Goal: Transaction & Acquisition: Subscribe to service/newsletter

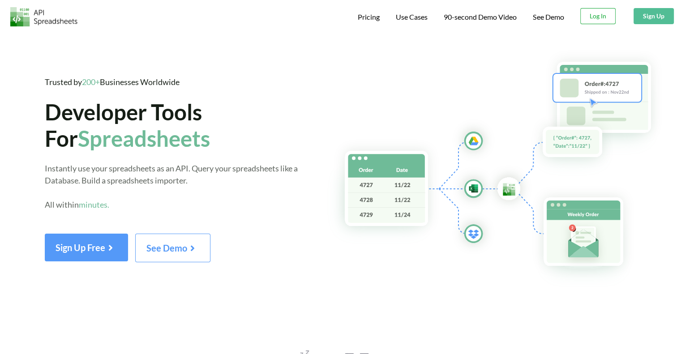
click at [599, 14] on button "Log In" at bounding box center [597, 16] width 35 height 16
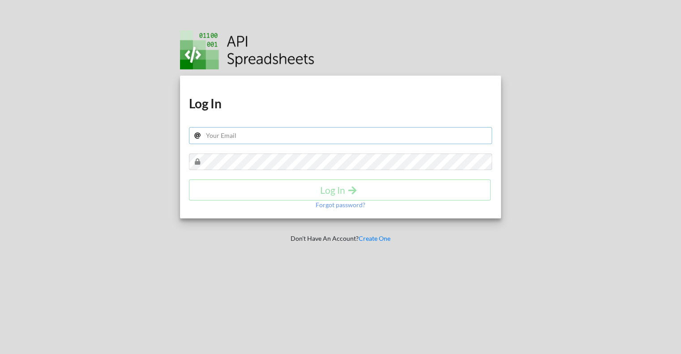
click at [272, 132] on input "text" at bounding box center [340, 135] width 303 height 17
click at [311, 140] on input "text" at bounding box center [340, 135] width 303 height 17
type input "[EMAIL_ADDRESS][DOMAIN_NAME]"
drag, startPoint x: 295, startPoint y: 294, endPoint x: 319, endPoint y: 280, distance: 27.3
click at [296, 292] on div "Download hidden Download hidden Log In patchanida.mua@gmail.com Log In Forgot p…" at bounding box center [340, 177] width 347 height 354
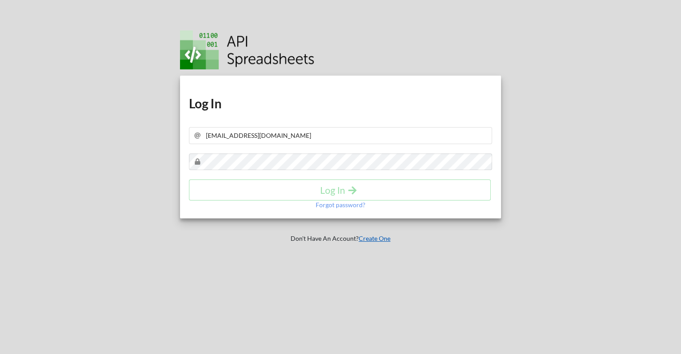
click at [382, 239] on link "Create One" at bounding box center [374, 238] width 32 height 8
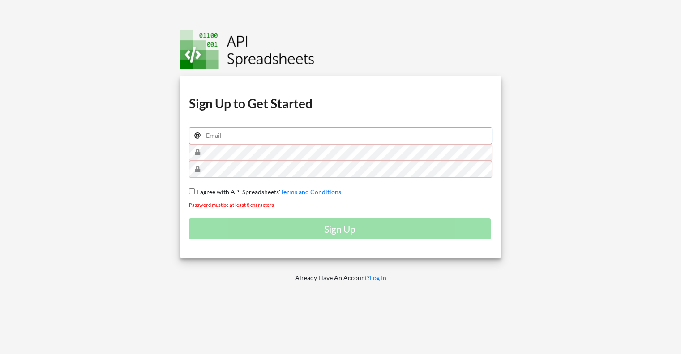
click at [226, 135] on input "email" at bounding box center [340, 135] width 303 height 17
click at [267, 137] on input "email" at bounding box center [340, 135] width 303 height 17
type input "patchanida.mua@gmail.com"
click at [195, 190] on span "I agree with API Spreadsheets'" at bounding box center [237, 192] width 85 height 8
click at [195, 190] on input "I agree with API Spreadsheets' Terms and Conditions" at bounding box center [192, 191] width 6 height 6
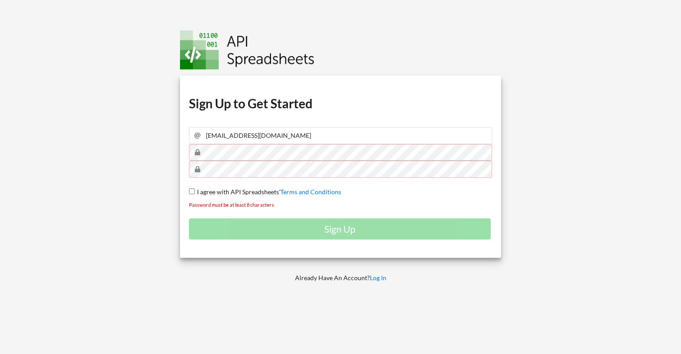
checkbox input "true"
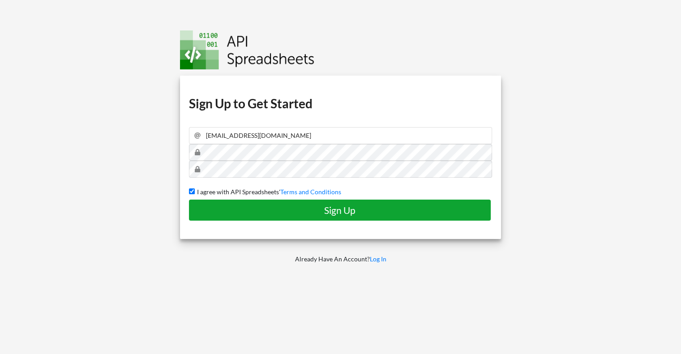
click at [317, 211] on h4 "Sign Up" at bounding box center [339, 210] width 283 height 11
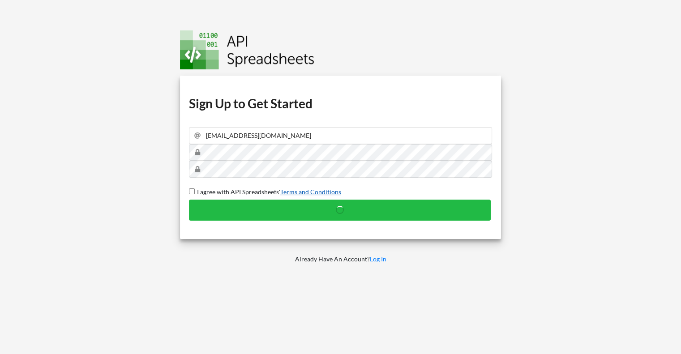
checkbox input "false"
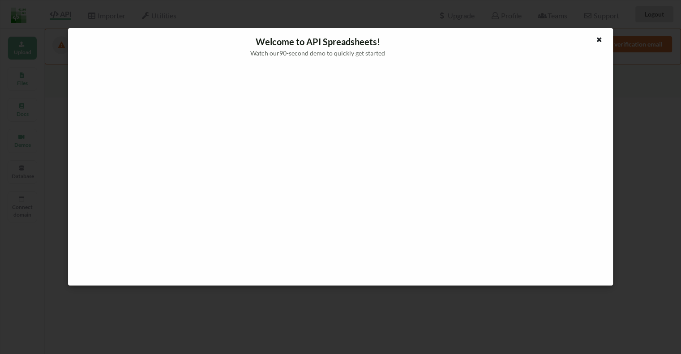
click at [597, 41] on icon at bounding box center [599, 38] width 8 height 6
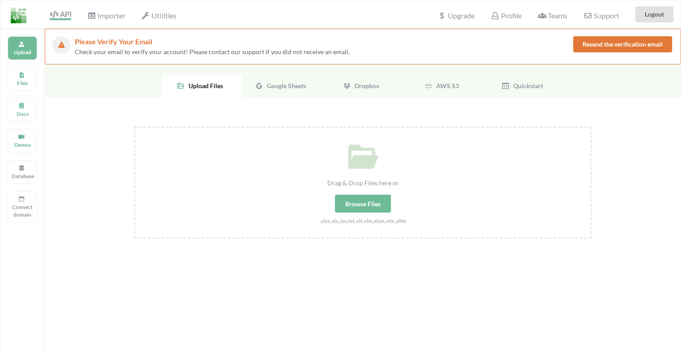
click at [274, 81] on div "Google Sheets" at bounding box center [282, 86] width 81 height 22
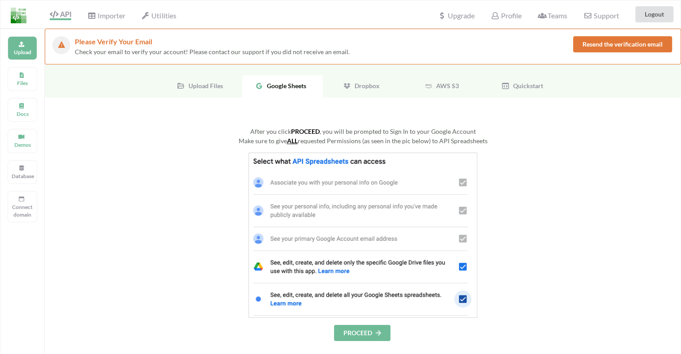
click at [358, 337] on button "PROCEED" at bounding box center [362, 333] width 56 height 16
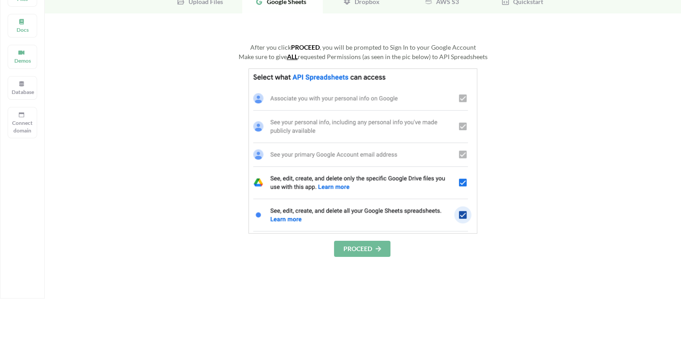
scroll to position [89, 0]
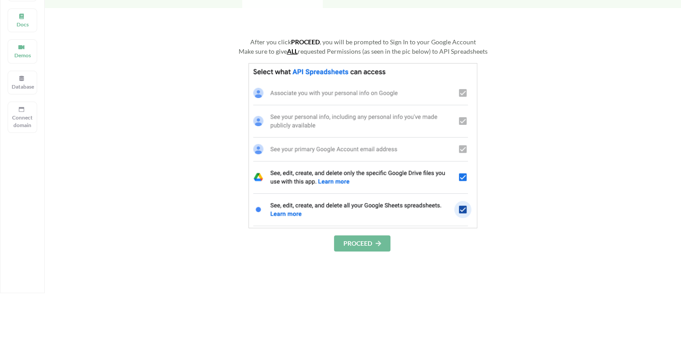
click at [369, 246] on button "PROCEED" at bounding box center [362, 243] width 56 height 16
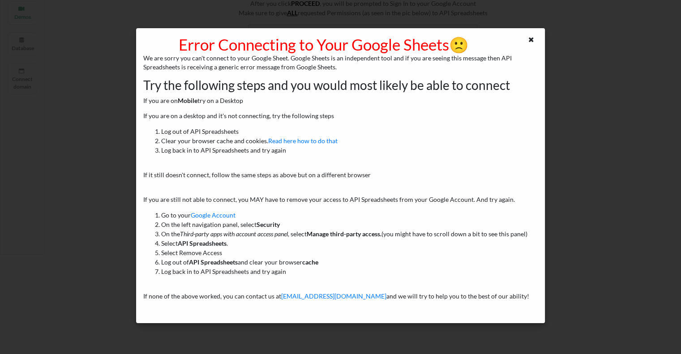
scroll to position [237, 0]
click at [532, 39] on icon at bounding box center [531, 38] width 8 height 6
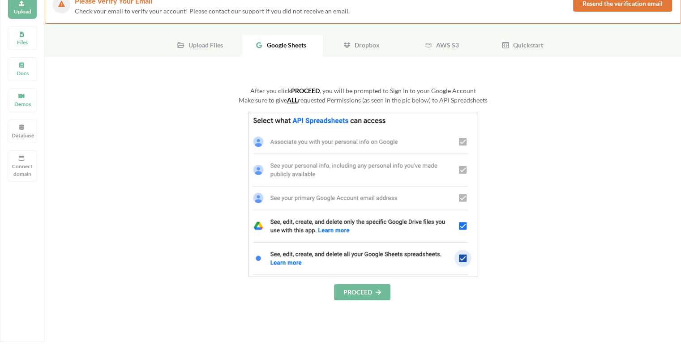
scroll to position [89, 0]
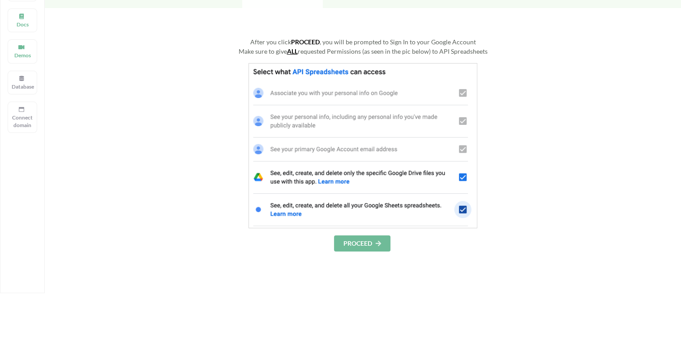
click at [363, 245] on button "PROCEED" at bounding box center [362, 243] width 56 height 16
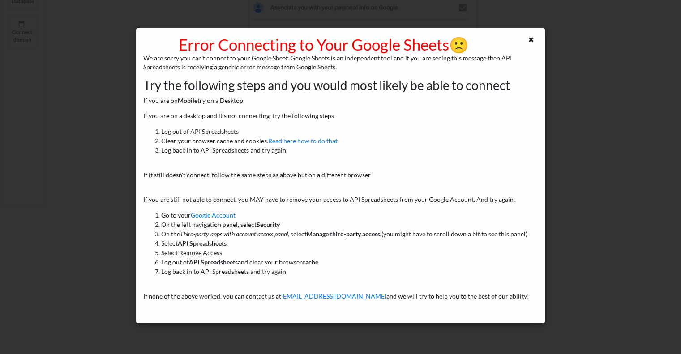
scroll to position [237, 0]
click at [533, 39] on icon at bounding box center [531, 38] width 8 height 6
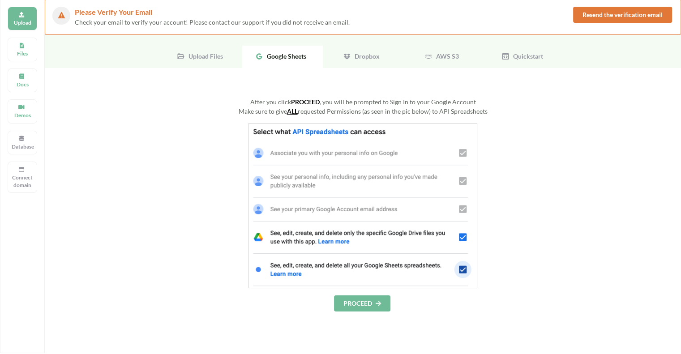
scroll to position [0, 0]
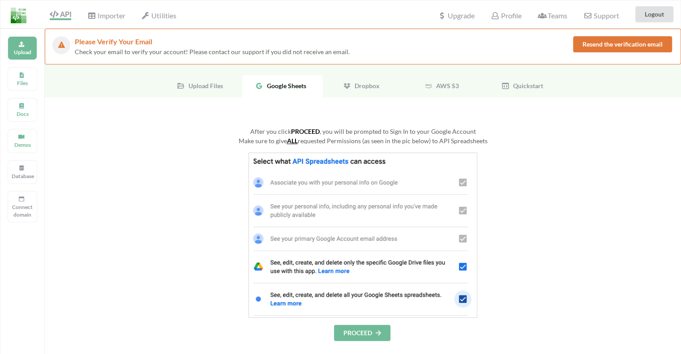
click at [213, 79] on div "Upload Files" at bounding box center [202, 86] width 81 height 22
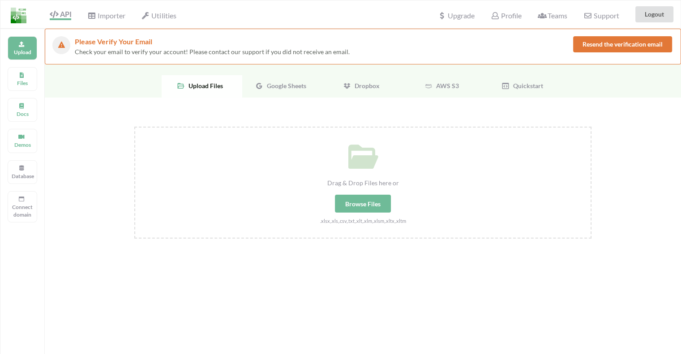
click at [595, 48] on button "Resend the verification email" at bounding box center [622, 44] width 99 height 16
click at [276, 85] on span "Google Sheets" at bounding box center [284, 86] width 43 height 8
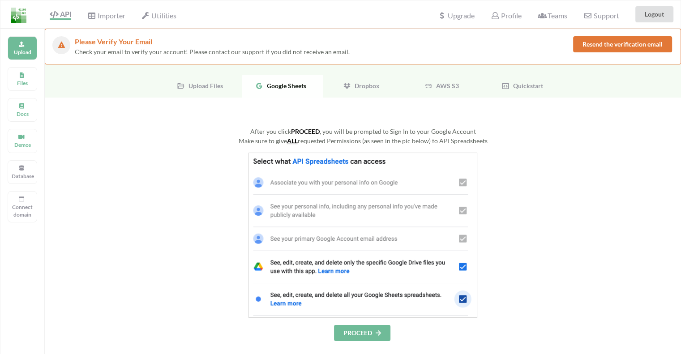
click at [347, 330] on button "PROCEED" at bounding box center [362, 333] width 56 height 16
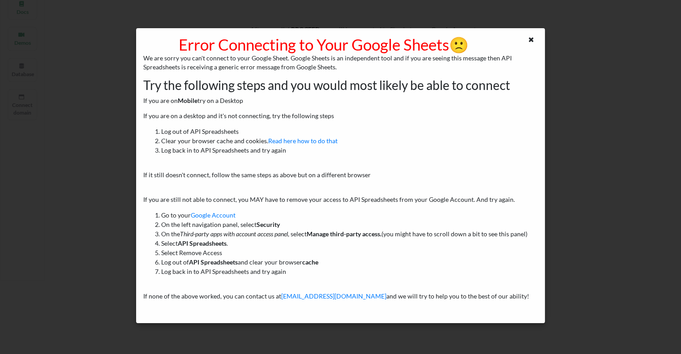
scroll to position [237, 0]
click at [531, 39] on icon at bounding box center [531, 38] width 8 height 6
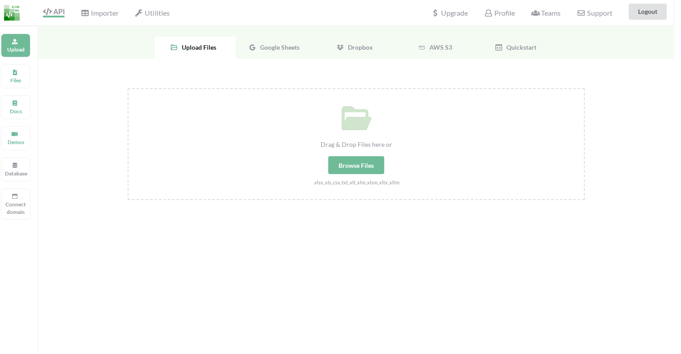
scroll to position [0, 7]
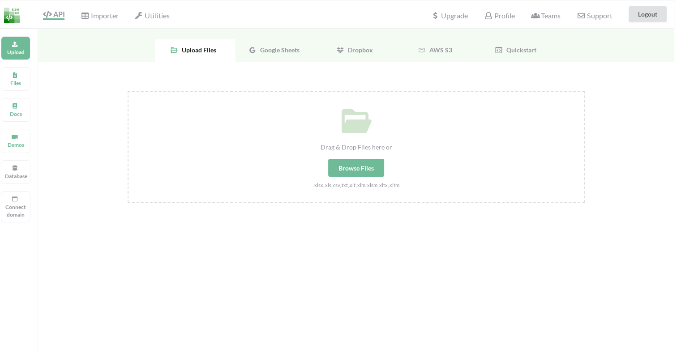
click at [274, 52] on span "Google Sheets" at bounding box center [277, 50] width 43 height 8
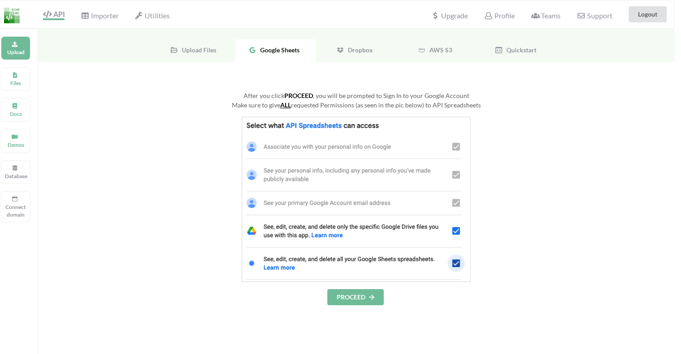
click at [358, 303] on button "PROCEED" at bounding box center [355, 297] width 56 height 16
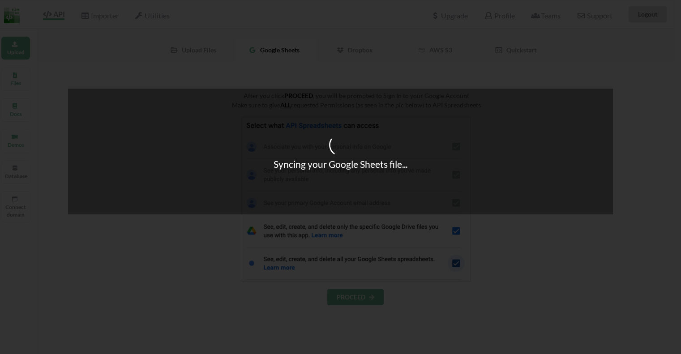
scroll to position [0, 2]
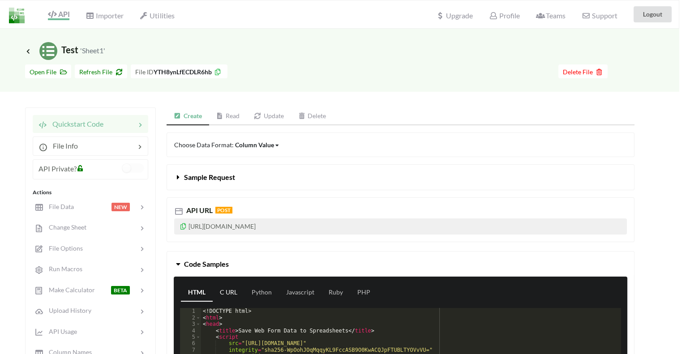
click at [227, 292] on link "C URL" at bounding box center [229, 293] width 32 height 18
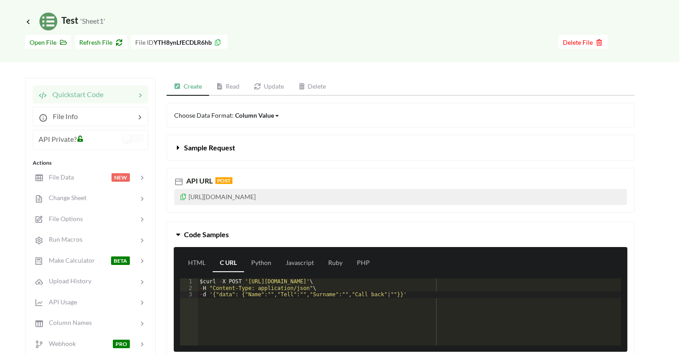
scroll to position [134, 2]
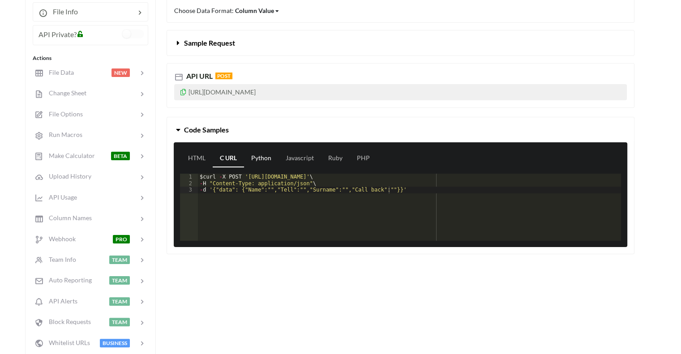
click at [260, 155] on link "Python" at bounding box center [261, 158] width 34 height 18
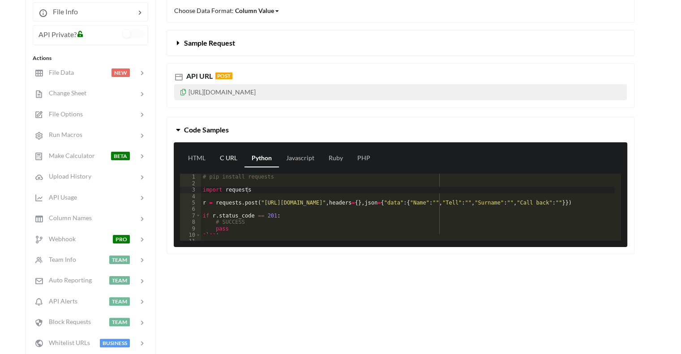
click at [231, 156] on link "C URL" at bounding box center [229, 158] width 32 height 18
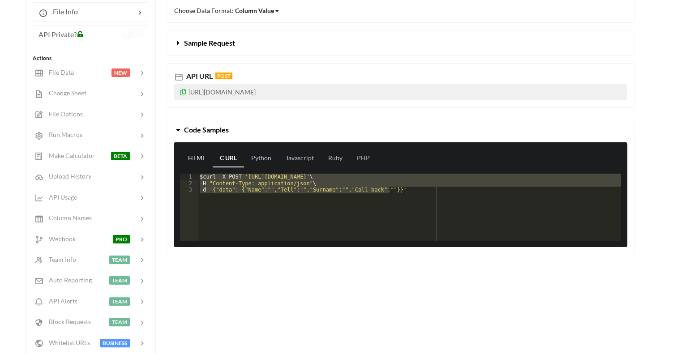
drag, startPoint x: 395, startPoint y: 218, endPoint x: 186, endPoint y: 160, distance: 216.9
click at [186, 160] on div "HTML C URL Python Javascript Ruby PHP 1 2 3 $ curl - X POST '[URL][DOMAIN_NAME]…" at bounding box center [400, 194] width 453 height 105
